Goal: Entertainment & Leisure: Browse casually

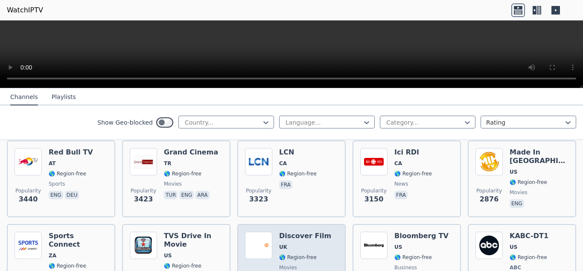
scroll to position [358, 0]
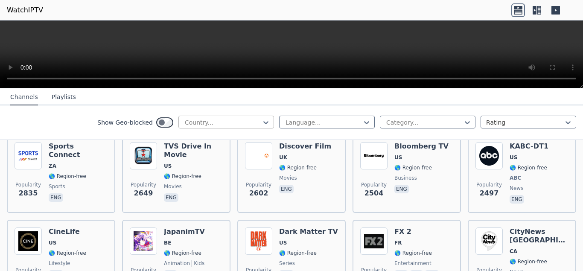
click at [235, 119] on div at bounding box center [223, 122] width 78 height 9
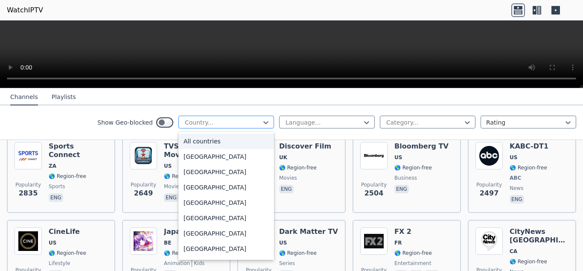
click at [246, 119] on div at bounding box center [223, 122] width 78 height 9
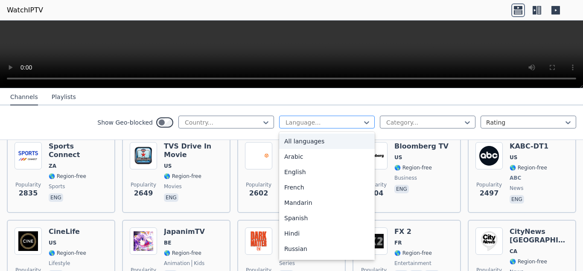
click at [329, 125] on div at bounding box center [324, 122] width 78 height 9
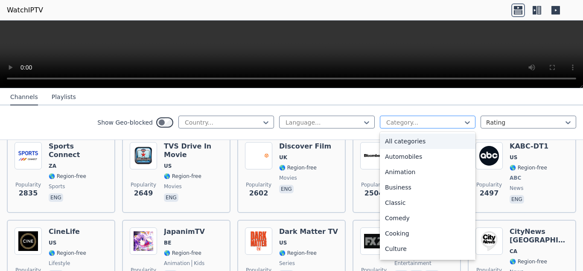
click at [426, 119] on div at bounding box center [424, 122] width 78 height 9
click at [340, 126] on div at bounding box center [324, 122] width 78 height 9
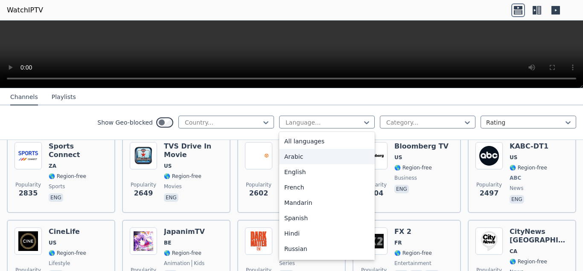
click at [323, 156] on div "Arabic" at bounding box center [327, 156] width 96 height 15
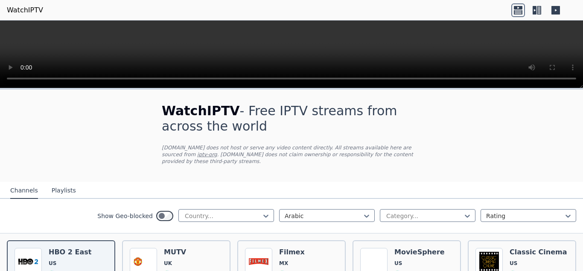
click at [409, 124] on h1 "WatchIPTV - Free IPTV streams from across the world" at bounding box center [291, 118] width 259 height 31
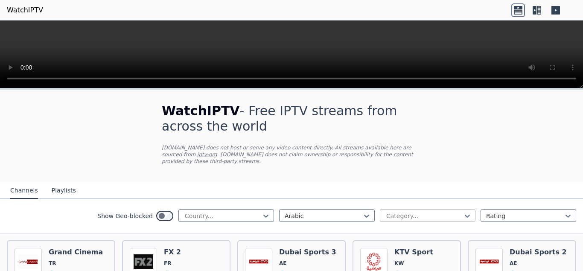
click at [413, 212] on div at bounding box center [424, 216] width 78 height 9
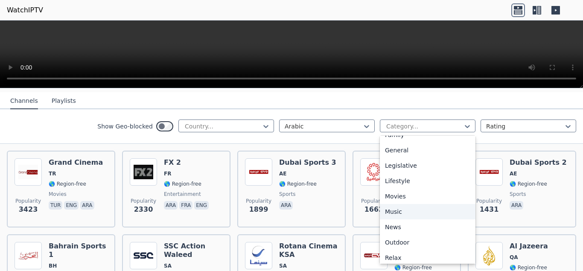
scroll to position [269, 0]
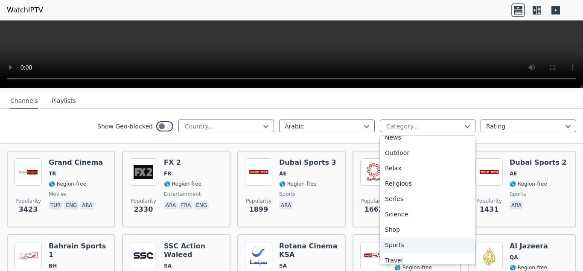
click at [402, 243] on div "Sports" at bounding box center [428, 244] width 96 height 15
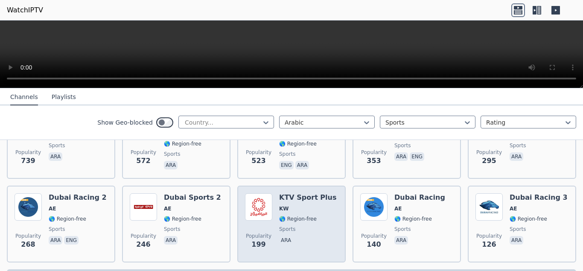
scroll to position [242, 0]
